Goal: Transaction & Acquisition: Obtain resource

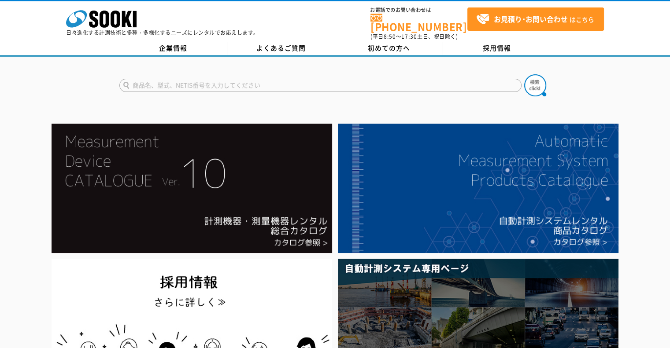
click at [165, 79] on input "text" at bounding box center [320, 85] width 402 height 13
type input "コンクリートテスト"
click at [524, 74] on button at bounding box center [535, 85] width 22 height 22
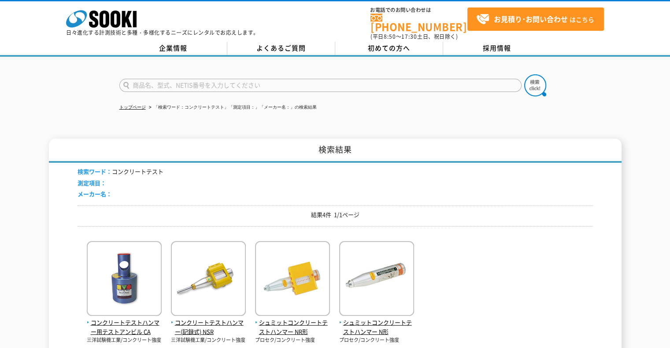
scroll to position [88, 0]
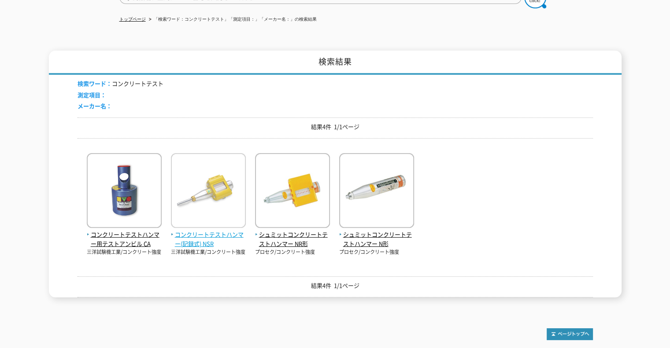
click at [194, 233] on span "コンクリートテストハンマー(記録式) NSR" at bounding box center [208, 239] width 75 height 18
click at [206, 233] on span "コンクリートテストハンマー(記録式) NSR" at bounding box center [208, 239] width 75 height 18
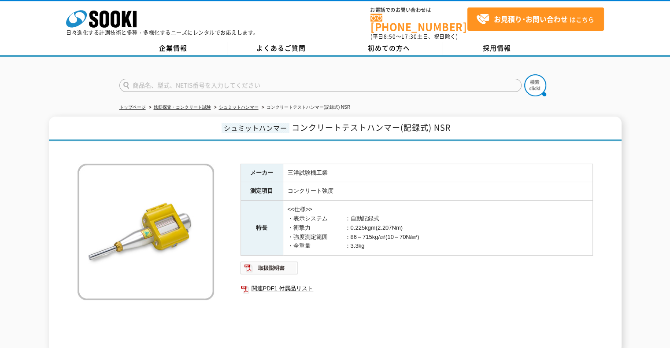
click at [186, 117] on h1 "シュミットハンマー コンクリートテストハンマー(記録式) NSR" at bounding box center [335, 129] width 573 height 25
